Goal: Feedback & Contribution: Contribute content

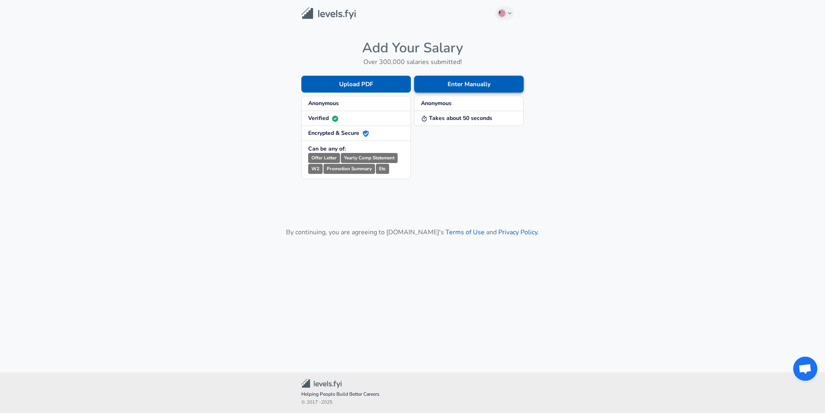
click at [468, 88] on button "Enter Manually" at bounding box center [469, 84] width 110 height 17
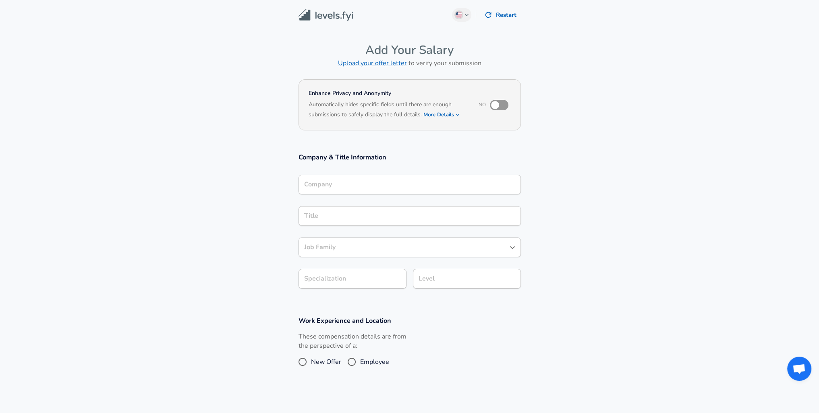
click at [374, 180] on input "Company" at bounding box center [409, 184] width 215 height 12
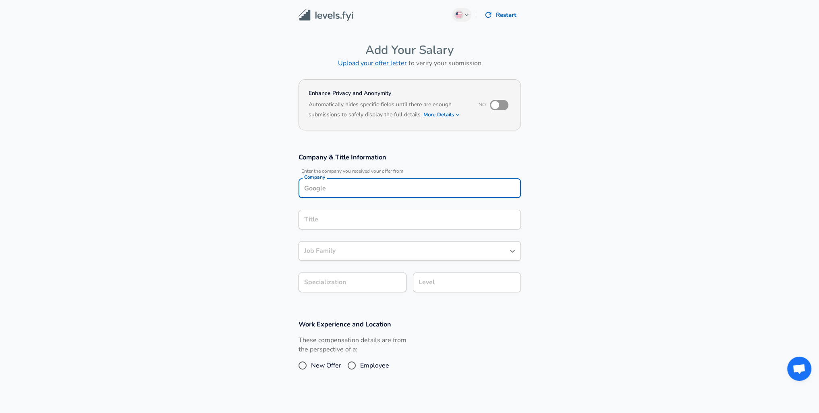
scroll to position [8, 0]
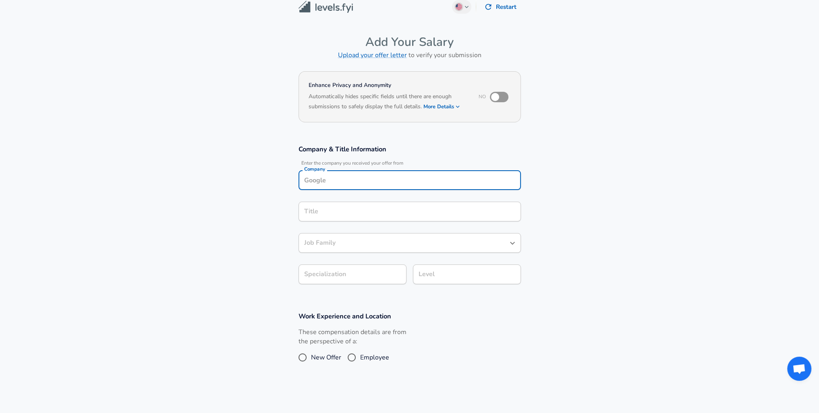
click at [373, 179] on input "Company" at bounding box center [409, 180] width 215 height 12
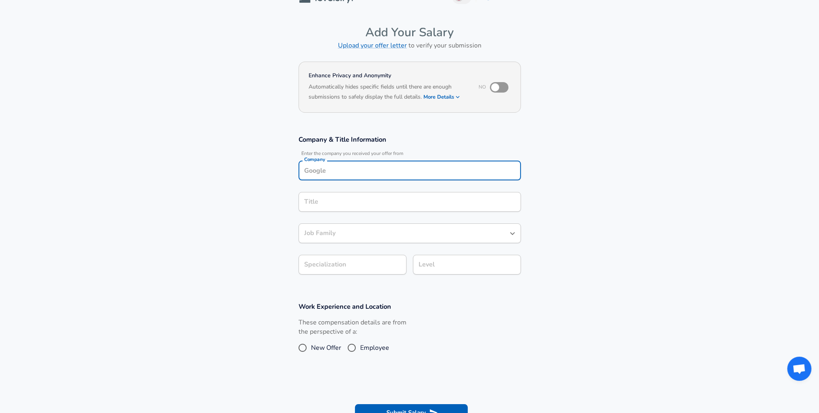
scroll to position [205, 0]
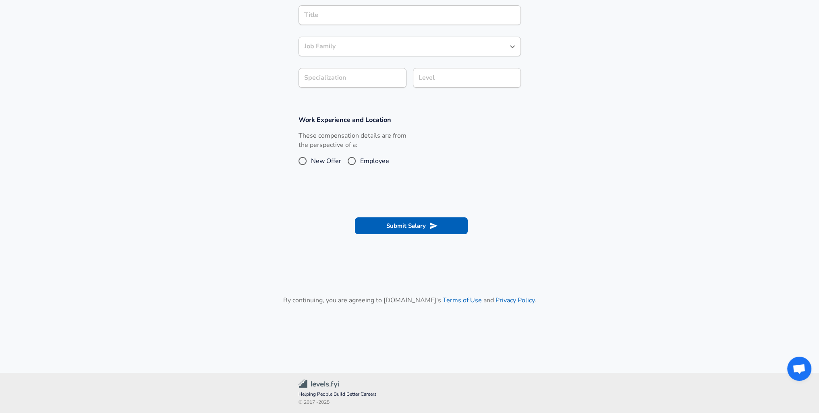
click at [381, 160] on span "Employee" at bounding box center [374, 161] width 29 height 10
click at [360, 160] on input "Employee" at bounding box center [351, 161] width 17 height 13
radio input "true"
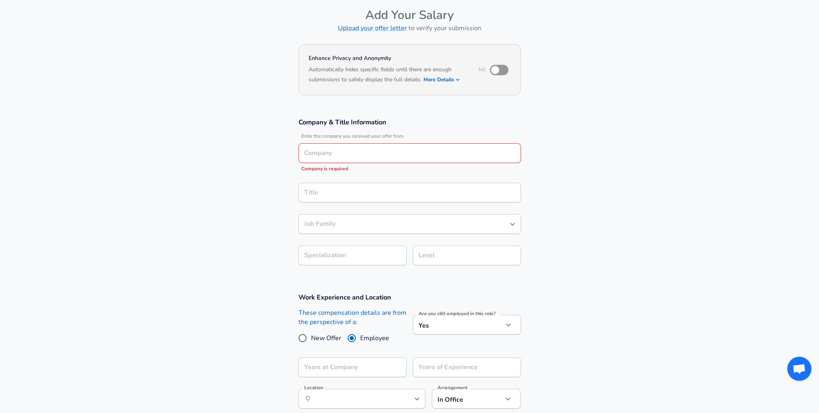
scroll to position [0, 0]
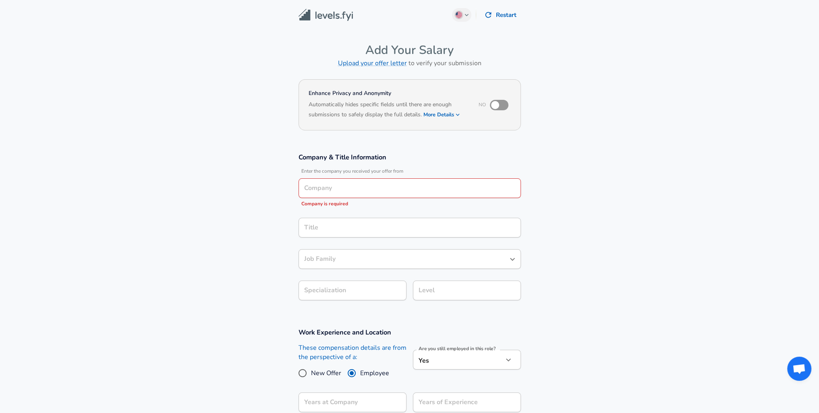
click at [385, 192] on input "Company" at bounding box center [409, 188] width 215 height 12
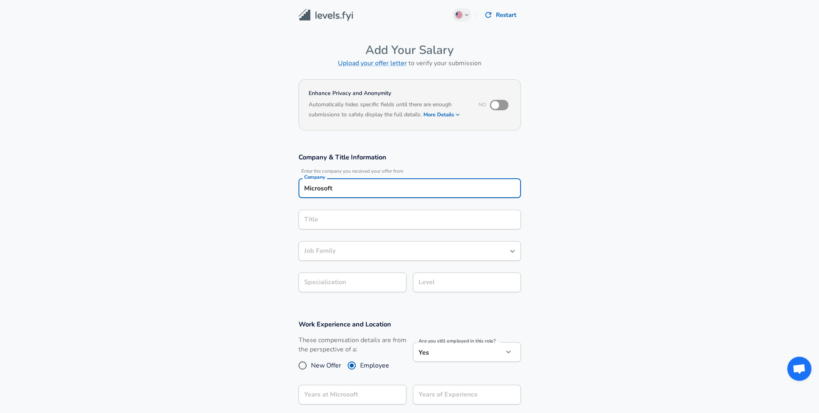
click at [388, 212] on div "Title" at bounding box center [409, 220] width 222 height 20
type input "Microsoft"
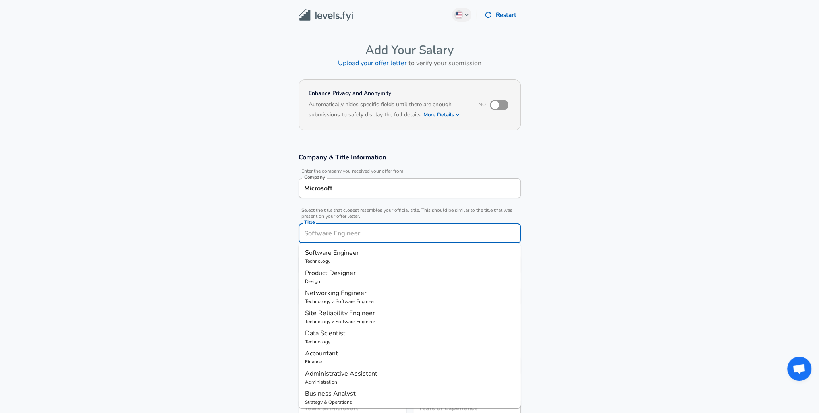
scroll to position [16, 0]
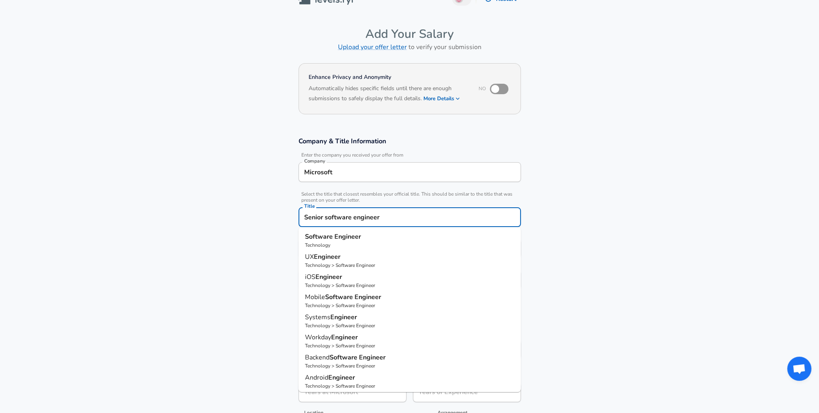
click at [367, 239] on p "Software Engineer" at bounding box center [409, 237] width 209 height 10
type input "Software Engineer"
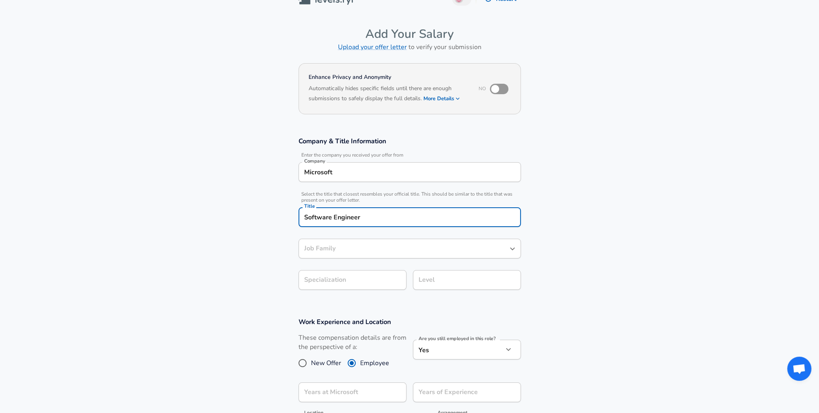
type input "Software Engineer"
click at [372, 279] on body "English ([GEOGRAPHIC_DATA]) Change Restart Add Your Salary Upload your offer le…" at bounding box center [409, 190] width 819 height 413
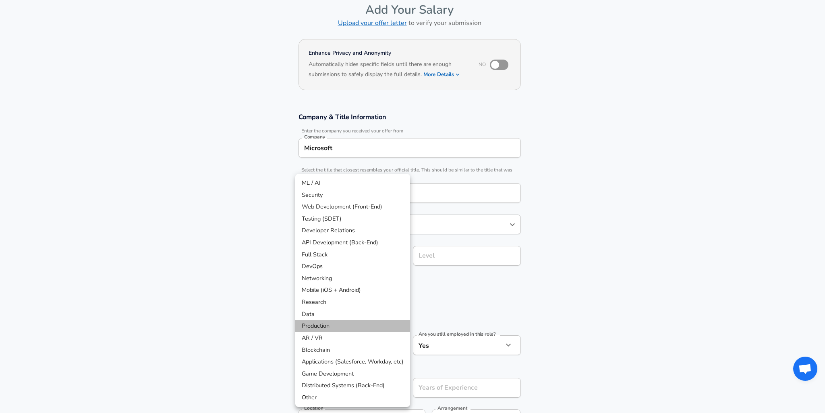
click at [341, 326] on li "Production" at bounding box center [352, 326] width 115 height 12
type input "Production"
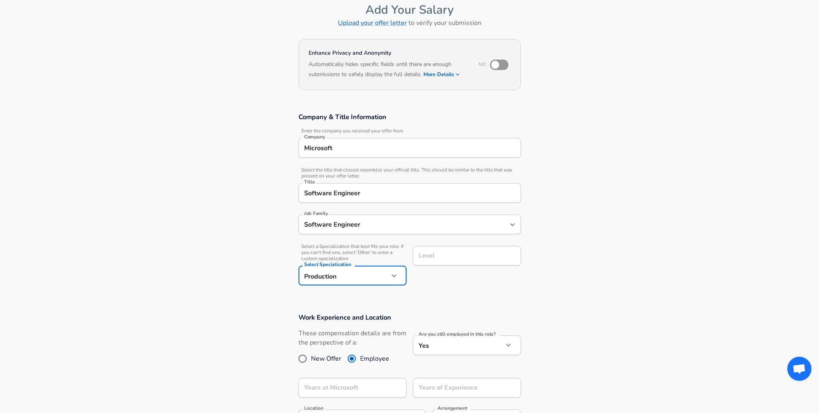
click at [444, 260] on input "Level" at bounding box center [466, 256] width 101 height 12
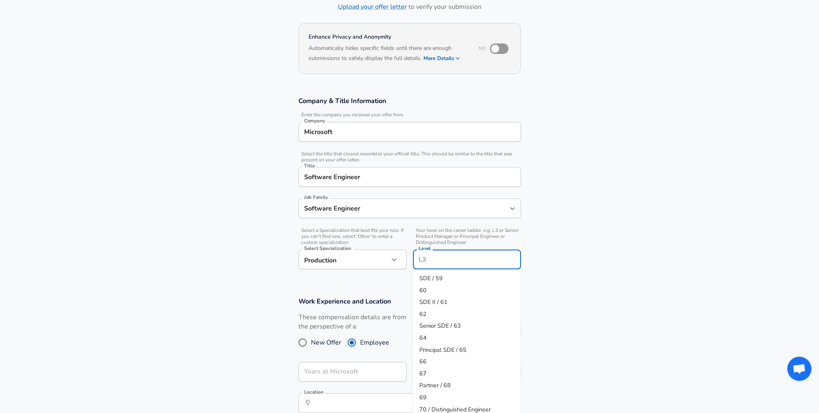
click at [444, 336] on li "64" at bounding box center [467, 338] width 108 height 12
type input "64"
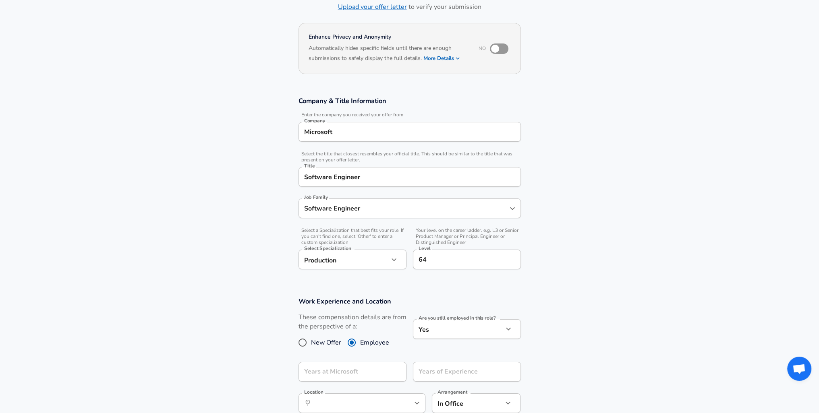
click at [238, 320] on section "Work Experience and Location These compensation details are from the perspectiv…" at bounding box center [409, 359] width 819 height 143
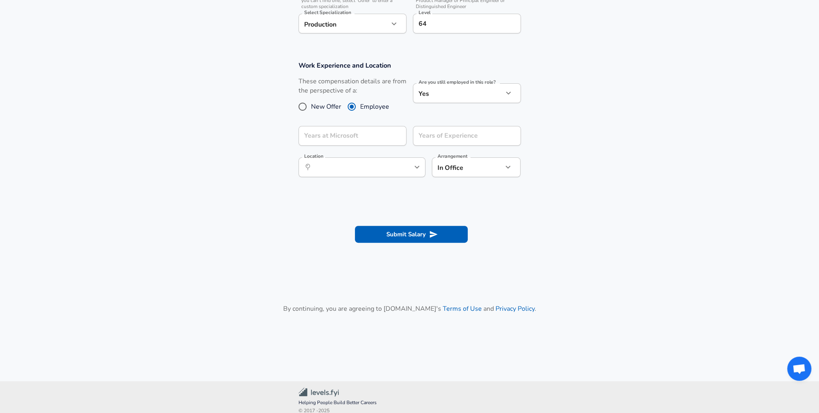
scroll to position [301, 0]
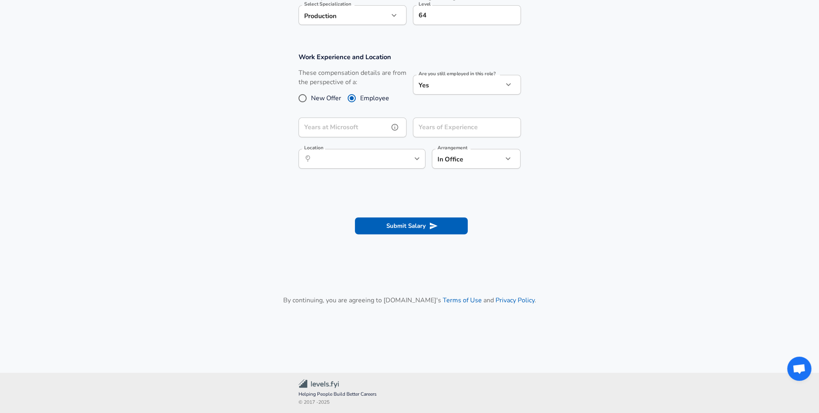
click at [338, 122] on div "Years at Microsoft Years at Microsoft" at bounding box center [352, 129] width 108 height 22
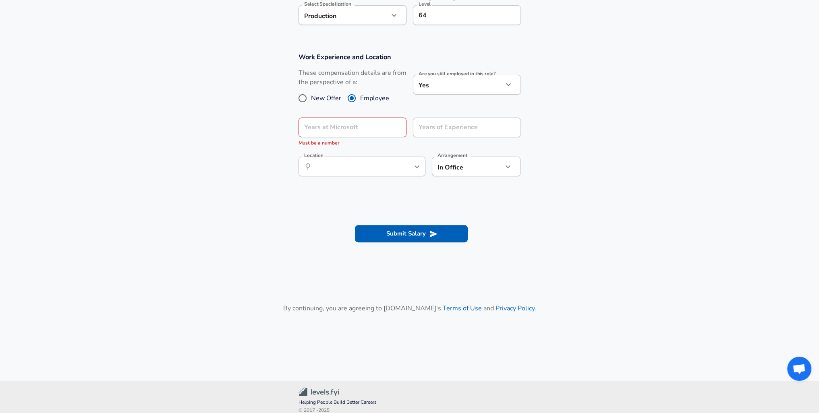
click at [262, 172] on section "Work Experience and Location These compensation details are from the perspectiv…" at bounding box center [409, 118] width 819 height 151
click at [339, 125] on input "Years at Microsoft" at bounding box center [343, 128] width 90 height 20
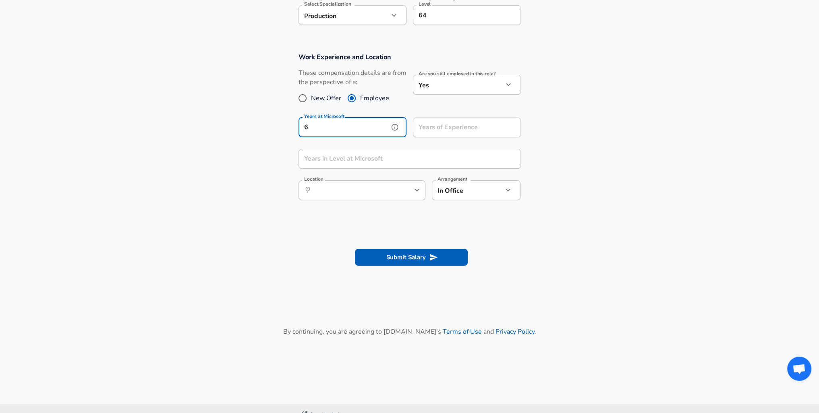
type input "6"
click at [448, 140] on div "Years of Experience Years of Experience" at bounding box center [463, 126] width 114 height 31
click at [454, 128] on input "Years of Experience" at bounding box center [458, 128] width 90 height 20
type input "9"
click at [532, 165] on section "Work Experience and Location These compensation details are from the perspectiv…" at bounding box center [409, 130] width 819 height 175
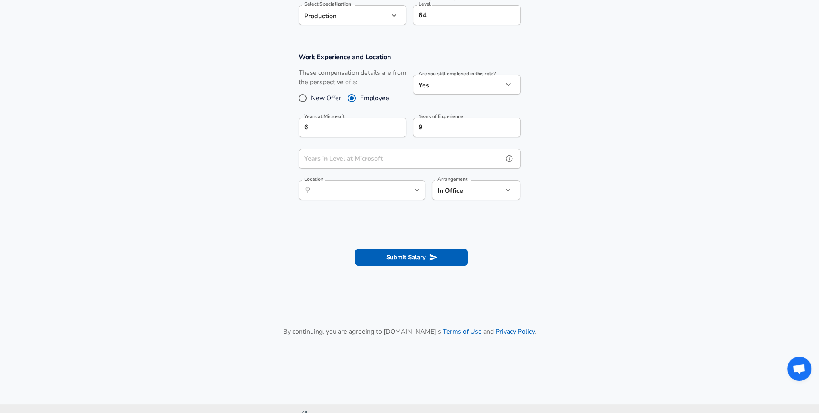
click at [406, 158] on input "Years in Level at Microsoft" at bounding box center [400, 159] width 205 height 20
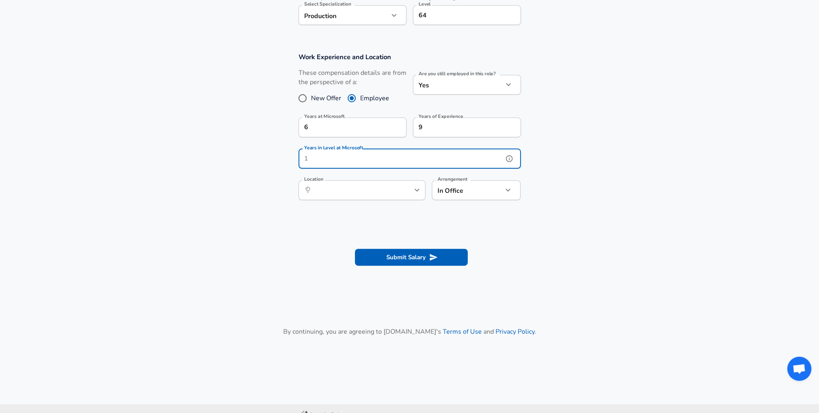
type input "3"
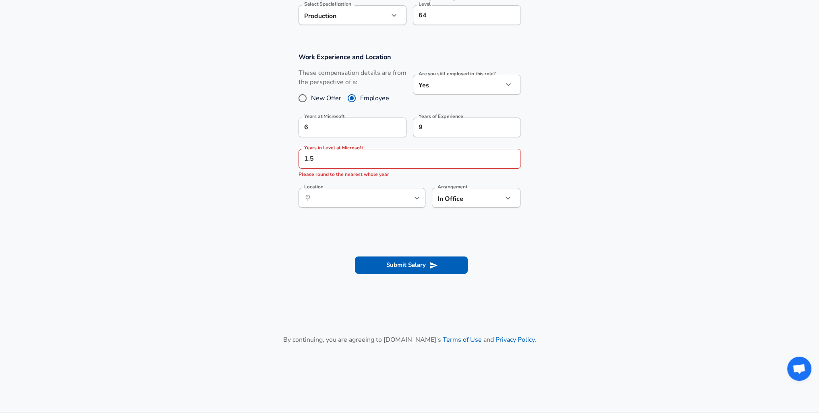
click at [388, 228] on section at bounding box center [409, 233] width 819 height 15
click at [398, 201] on div "​ Location" at bounding box center [361, 198] width 127 height 20
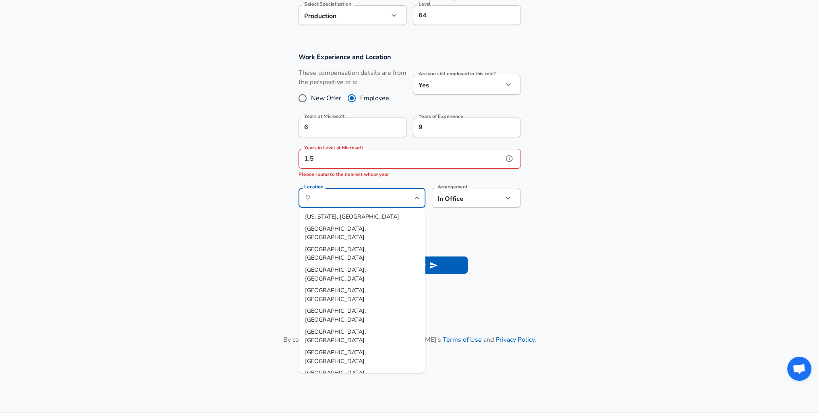
click at [389, 162] on input "1.5" at bounding box center [400, 159] width 205 height 20
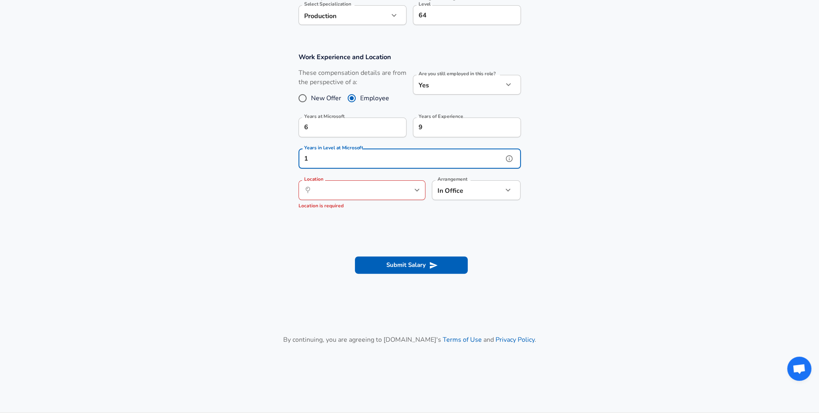
type input "1"
click at [380, 189] on input "Location" at bounding box center [353, 190] width 83 height 12
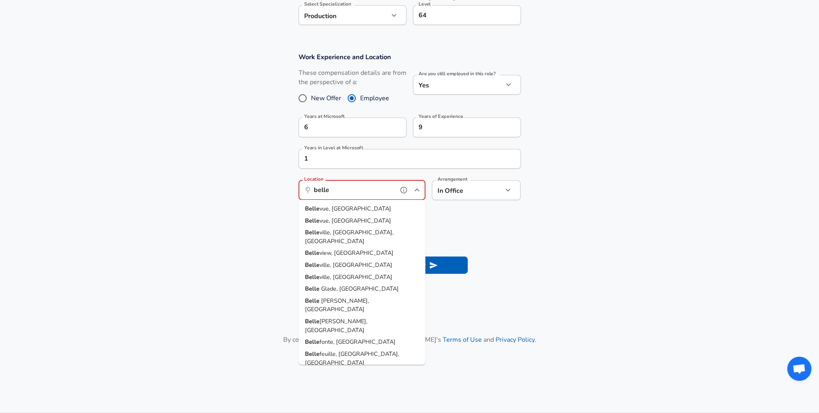
type input "belle"
click at [355, 257] on button "Submit Salary" at bounding box center [411, 265] width 113 height 17
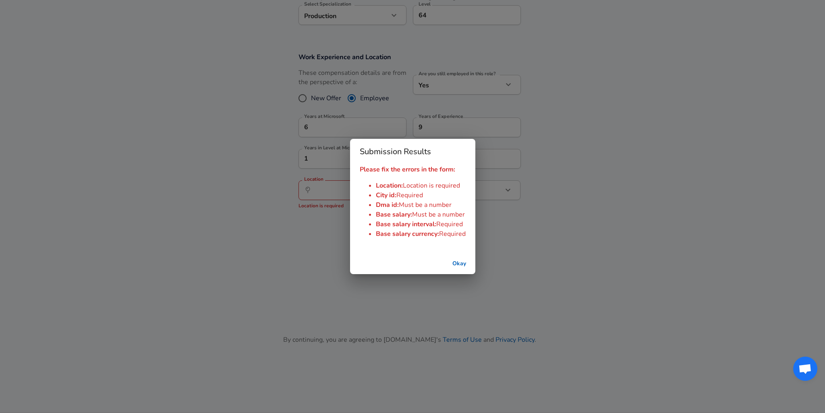
click at [454, 263] on button "Okay" at bounding box center [459, 264] width 26 height 15
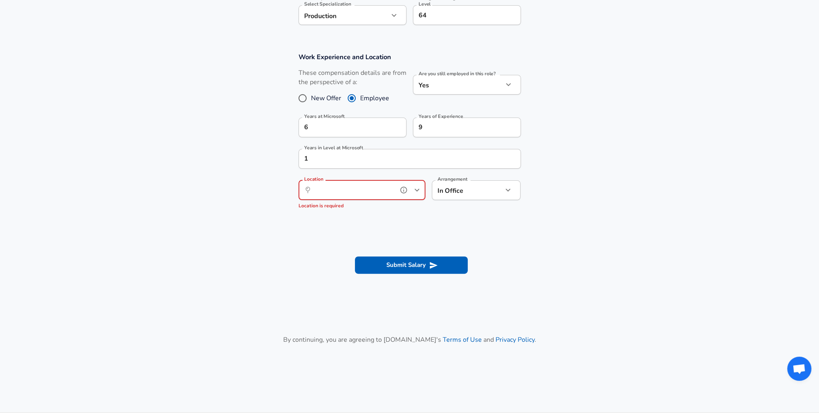
click at [365, 193] on input "Location" at bounding box center [353, 190] width 83 height 12
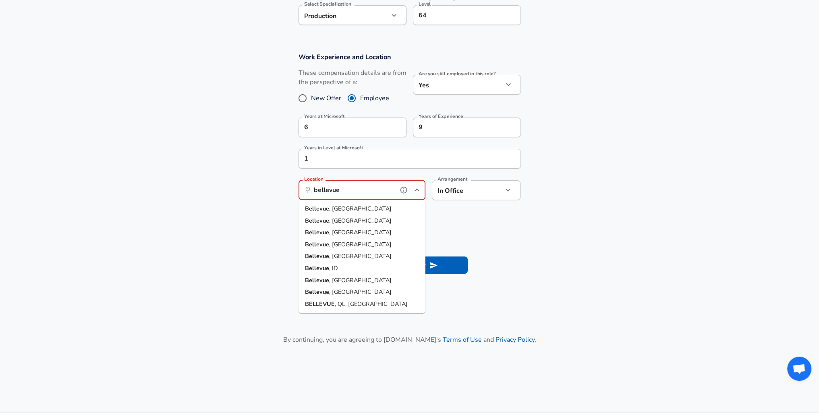
click at [352, 206] on li "[GEOGRAPHIC_DATA] , [GEOGRAPHIC_DATA]" at bounding box center [361, 209] width 127 height 12
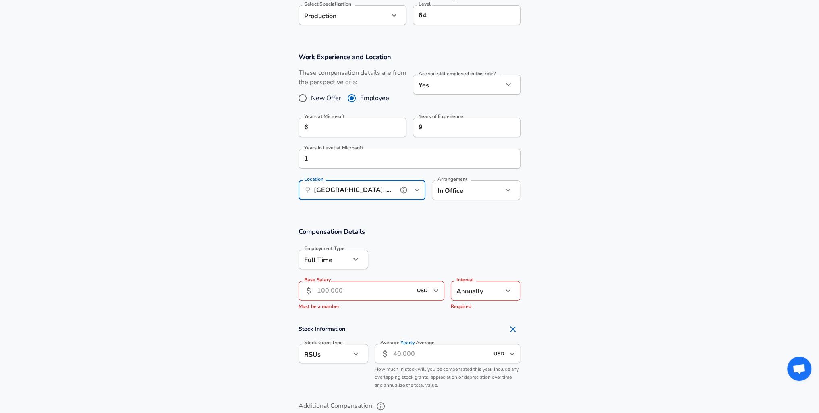
type input "[GEOGRAPHIC_DATA], [GEOGRAPHIC_DATA]"
click at [474, 229] on h3 "Compensation Details" at bounding box center [409, 231] width 222 height 9
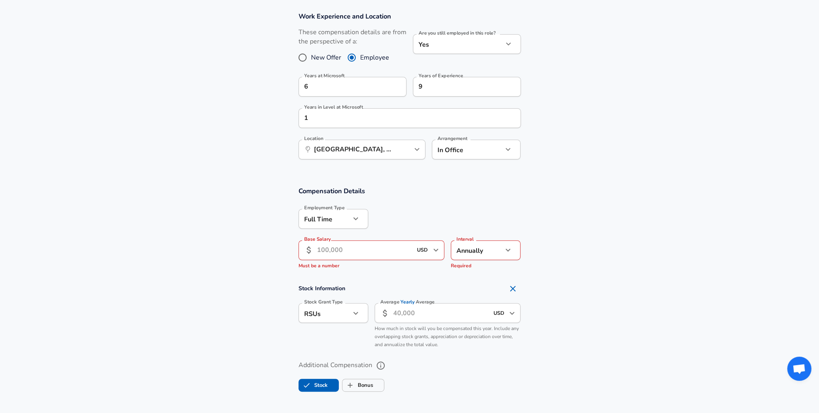
scroll to position [375, 0]
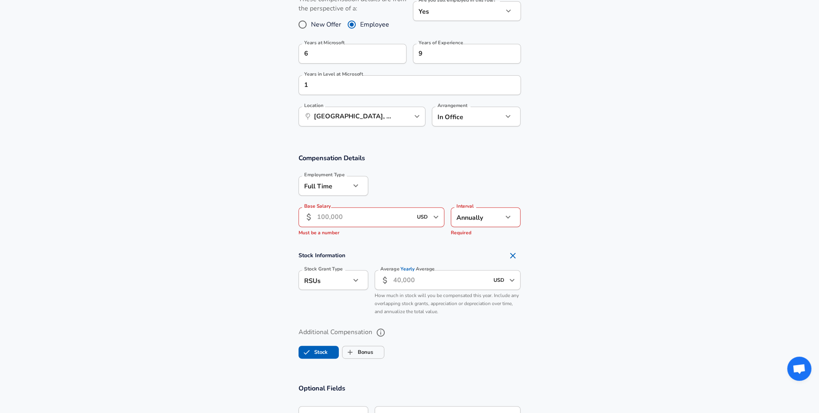
click at [404, 214] on input "Base Salary" at bounding box center [364, 217] width 95 height 20
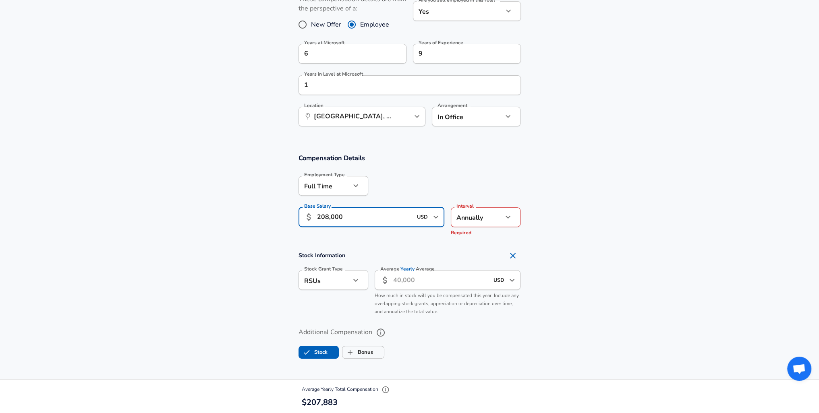
click at [619, 48] on section "Work Experience and Location These compensation details are from the perspectiv…" at bounding box center [409, 56] width 819 height 175
click at [367, 217] on input "208,000" at bounding box center [364, 217] width 95 height 20
paste input "168"
type input "208,168"
click at [411, 236] on div "Base Salary ​ 208,168 USD ​ Required Base Salary" at bounding box center [368, 220] width 153 height 39
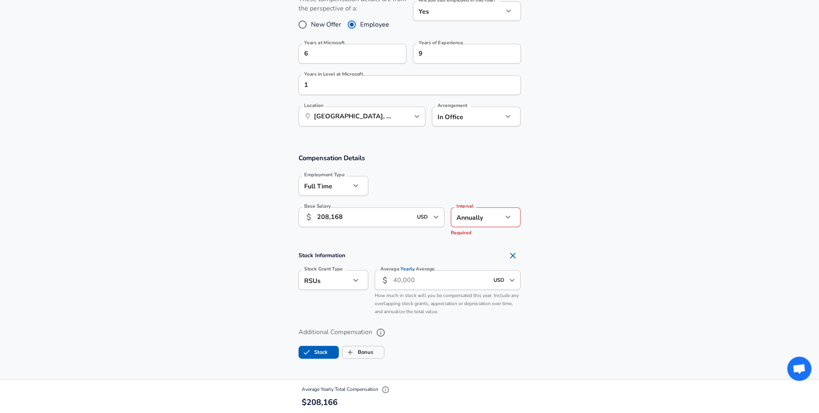
click at [484, 233] on li "Annually" at bounding box center [486, 236] width 70 height 12
click at [558, 240] on section "Compensation Details Employment Type [DEMOGRAPHIC_DATA] full_time Employment Ty…" at bounding box center [409, 260] width 819 height 230
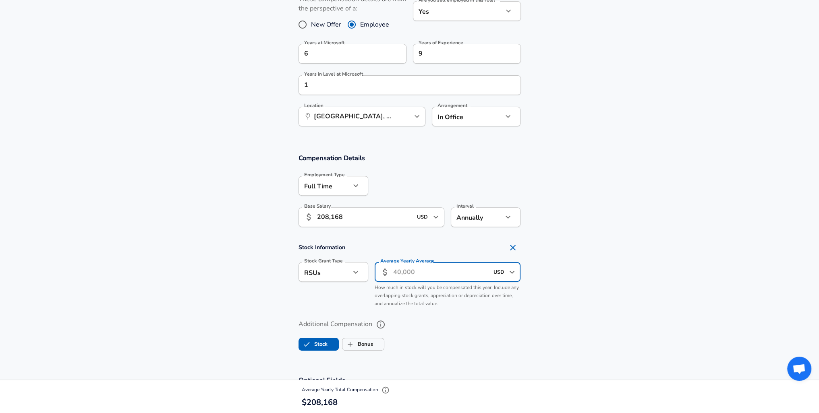
click at [431, 271] on input "Average Yearly Average" at bounding box center [440, 272] width 95 height 20
